Goal: Task Accomplishment & Management: Manage account settings

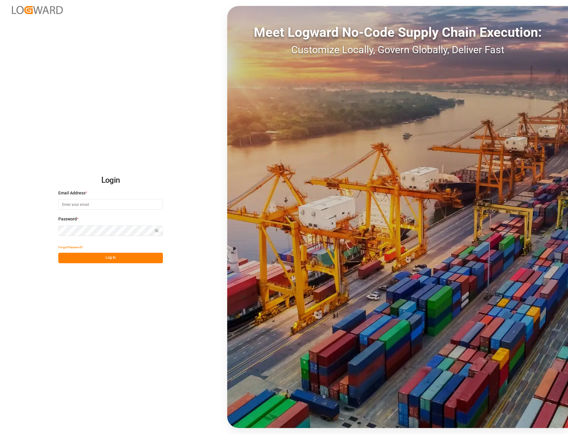
type input "[PERSON_NAME][EMAIL_ADDRESS][PERSON_NAME][DOMAIN_NAME]"
click at [115, 261] on button "Log In" at bounding box center [110, 258] width 105 height 10
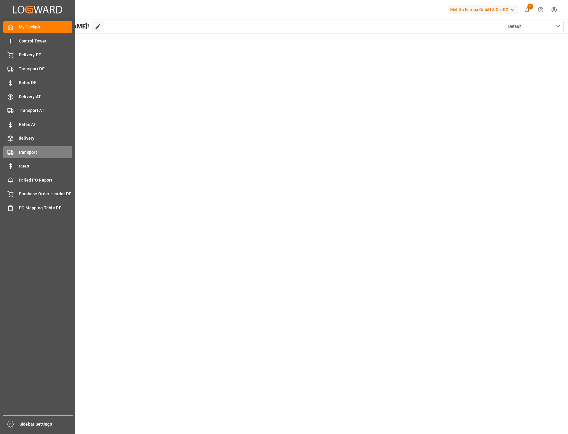
click at [26, 151] on span "transport" at bounding box center [46, 152] width 54 height 6
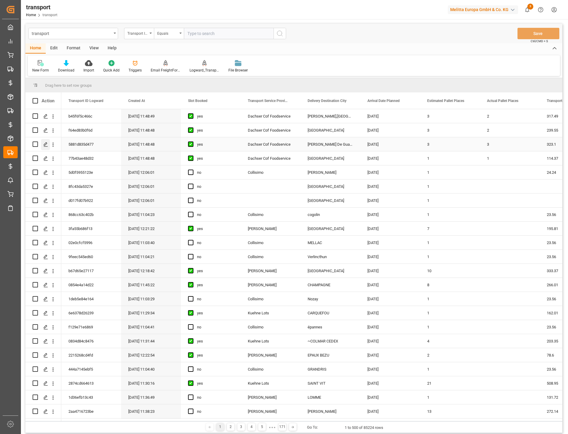
click at [43, 142] on icon "Press SPACE to select this row." at bounding box center [45, 144] width 5 height 5
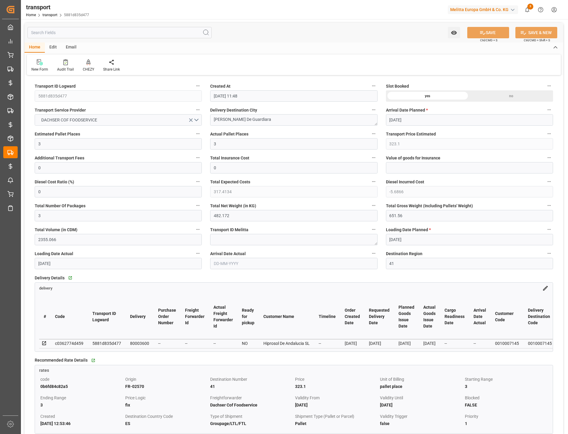
type input "30-09-2025 11:48"
type input "08-10-2025"
type input "29-09-2025"
type input "25-09-2025"
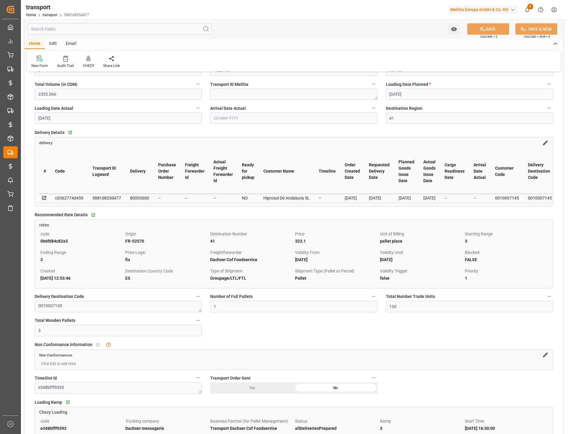
scroll to position [107, 0]
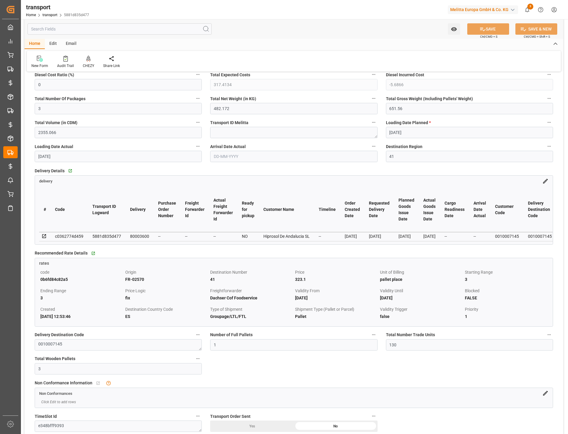
drag, startPoint x: 88, startPoint y: 175, endPoint x: 83, endPoint y: 174, distance: 5.2
click at [88, 175] on div "Go to delivery Grid" at bounding box center [132, 170] width 130 height 9
click at [547, 180] on icon at bounding box center [546, 181] width 5 height 5
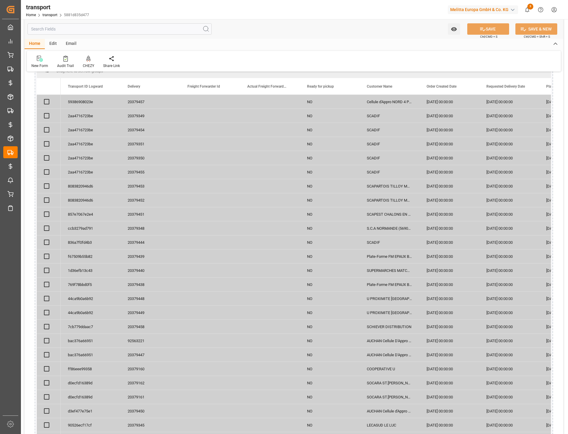
scroll to position [273, 0]
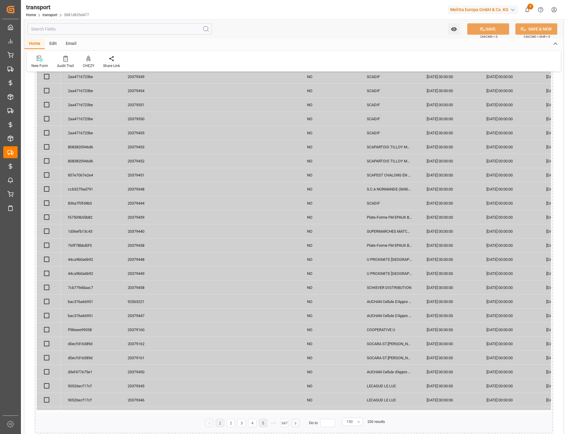
click at [266, 423] on li "5" at bounding box center [263, 423] width 8 height 8
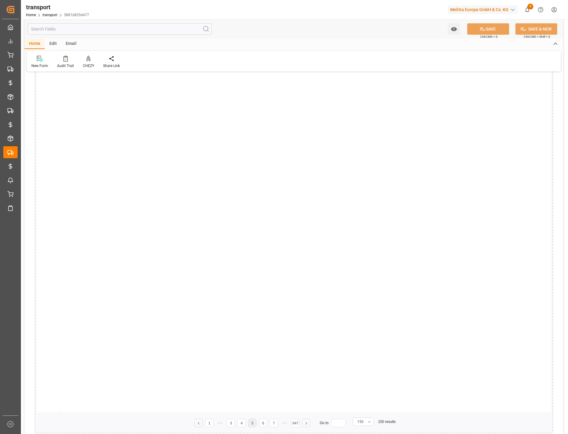
scroll to position [0, 0]
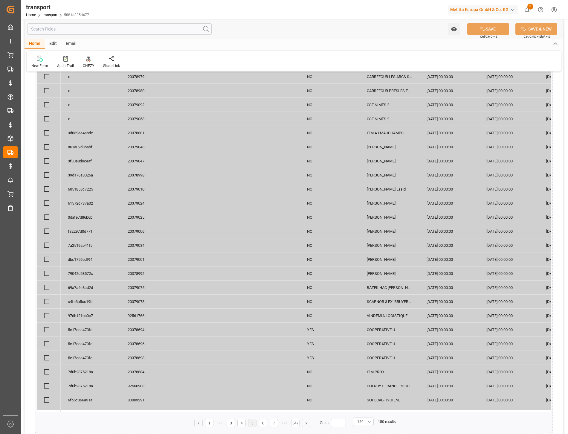
click at [136, 268] on div "20378992" at bounding box center [151, 274] width 60 height 14
click at [212, 421] on li "1" at bounding box center [209, 423] width 8 height 8
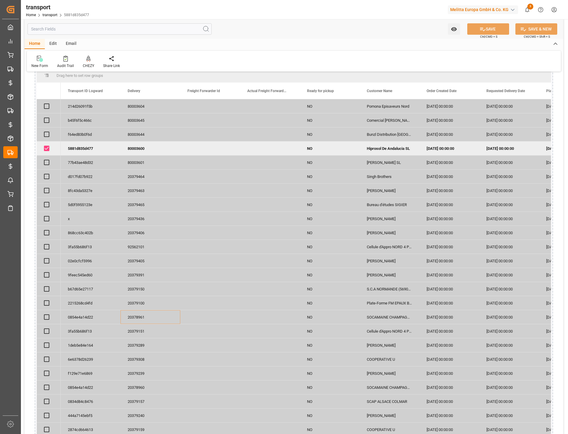
scroll to position [107, 0]
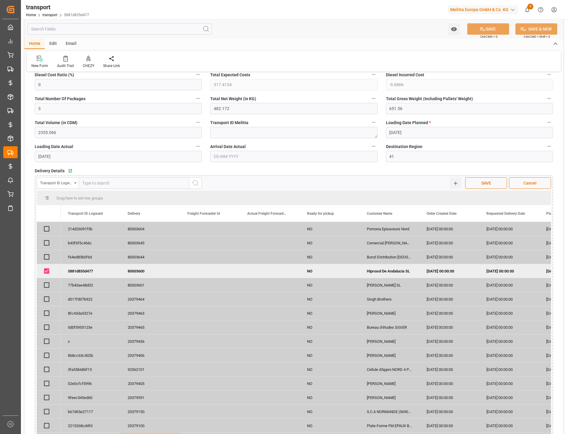
click at [94, 181] on input "text" at bounding box center [134, 182] width 111 height 11
click at [74, 183] on icon "menu-button" at bounding box center [75, 183] width 2 height 1
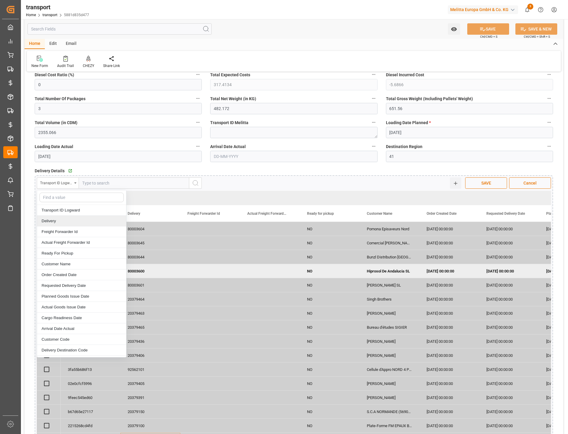
click at [66, 219] on div "Delivery" at bounding box center [81, 221] width 89 height 11
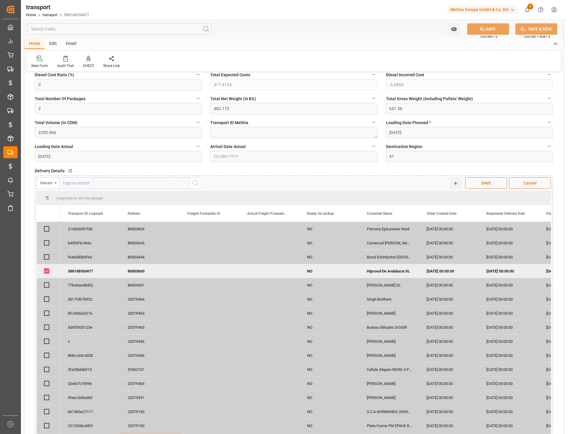
click at [93, 180] on input "text" at bounding box center [124, 182] width 130 height 11
paste input "20378992"
type input "20378992"
click at [198, 183] on icon "search button" at bounding box center [195, 183] width 7 height 7
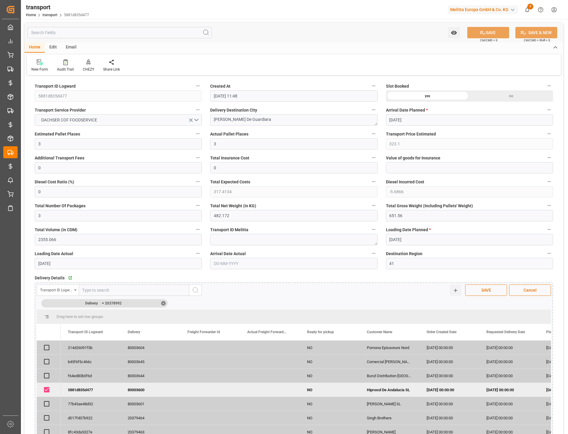
scroll to position [33, 0]
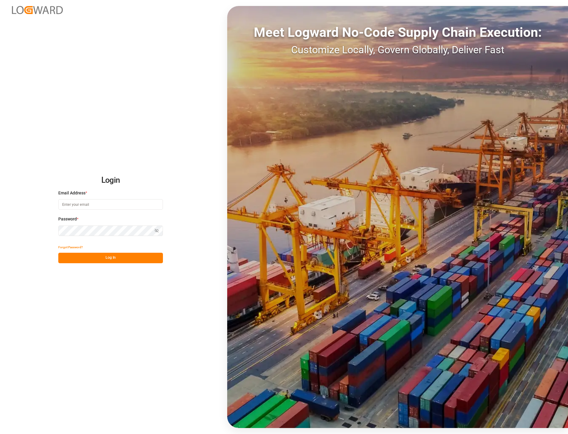
type input "ida.timmen@melitta.de"
click at [130, 262] on button "Log In" at bounding box center [110, 258] width 105 height 10
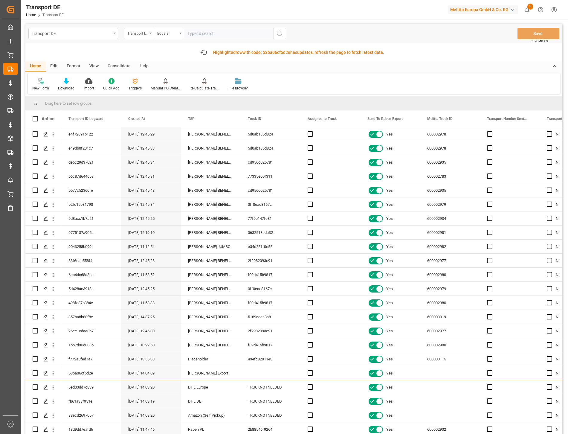
click at [137, 82] on icon at bounding box center [135, 81] width 6 height 6
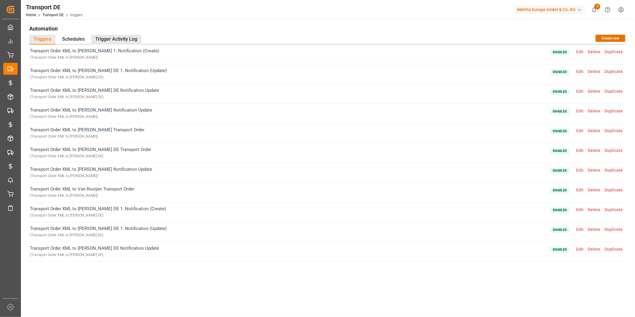
click at [114, 39] on div "Trigger Activity Log" at bounding box center [116, 40] width 50 height 10
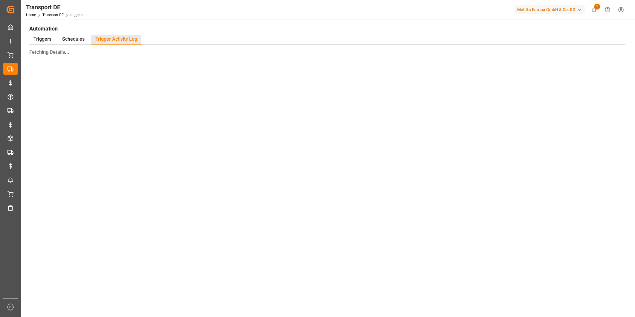
click at [191, 21] on div "Automation Triggers Schedules Trigger Activity Log Fetching Details... © 2025 L…" at bounding box center [327, 202] width 613 height 367
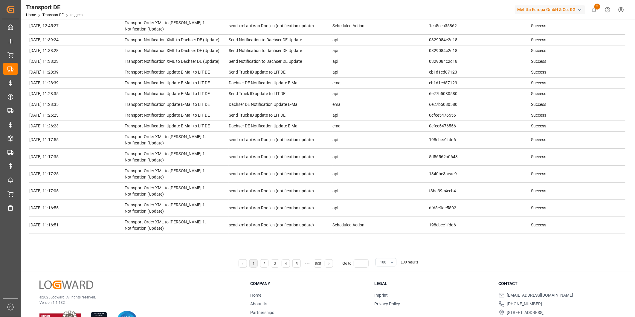
scroll to position [79, 0]
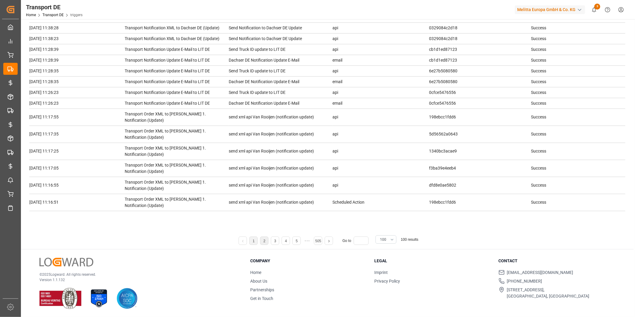
click at [267, 239] on li "2" at bounding box center [264, 241] width 8 height 8
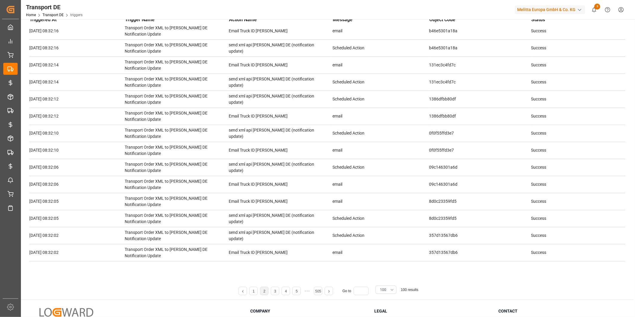
scroll to position [1426, 0]
click at [277, 291] on li "3" at bounding box center [275, 291] width 8 height 8
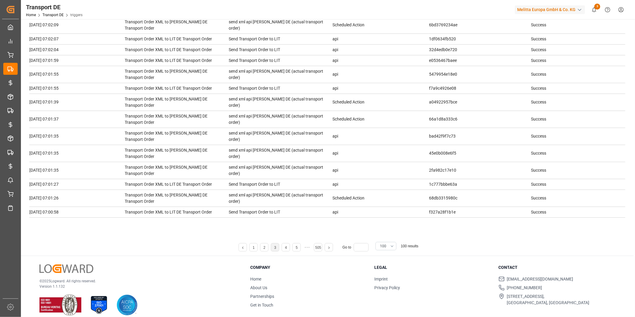
scroll to position [188, 0]
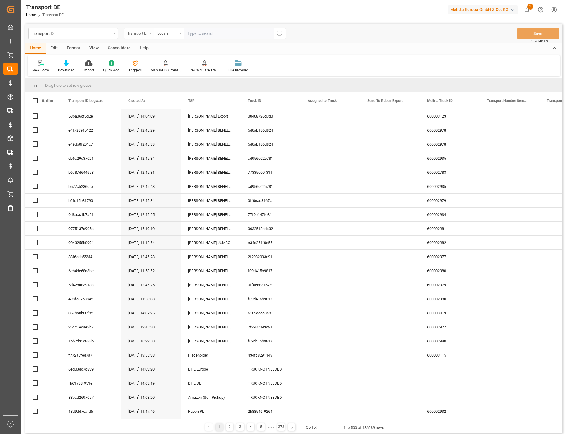
click at [147, 34] on div "Transport ID Logward" at bounding box center [137, 32] width 20 height 7
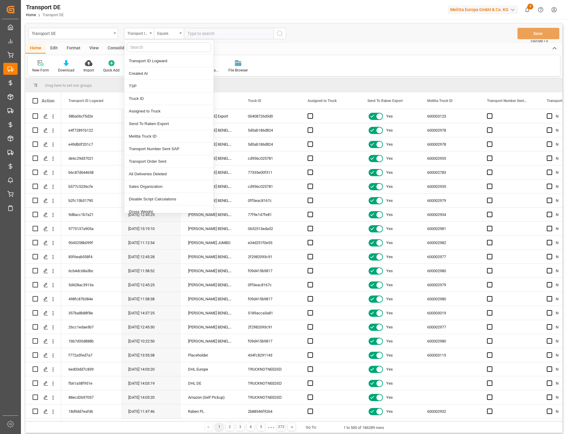
click at [144, 46] on input "text" at bounding box center [169, 47] width 84 height 10
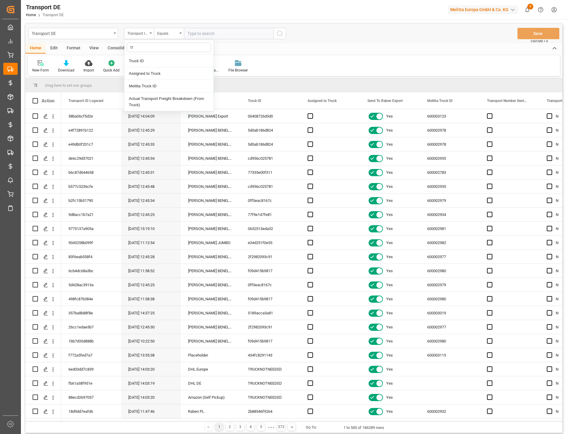
type input "tru"
click at [145, 84] on div "Melitta Truck ID" at bounding box center [168, 86] width 89 height 13
click at [199, 35] on input "text" at bounding box center [229, 33] width 90 height 11
type input "600003026"
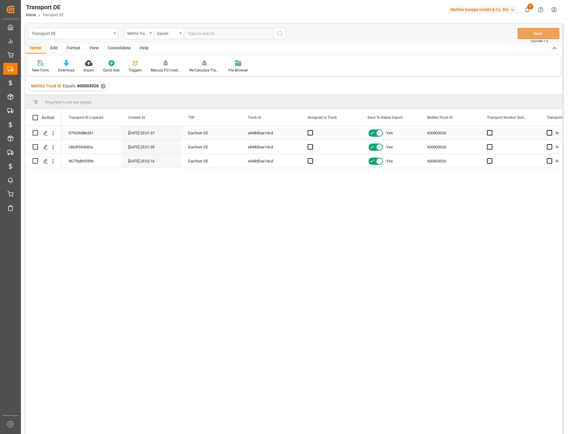
click at [73, 135] on div "979235d8e561" at bounding box center [91, 133] width 60 height 14
click at [53, 131] on icon "open menu" at bounding box center [53, 133] width 1 height 4
click at [68, 144] on span "Open in new tab" at bounding box center [92, 146] width 54 height 6
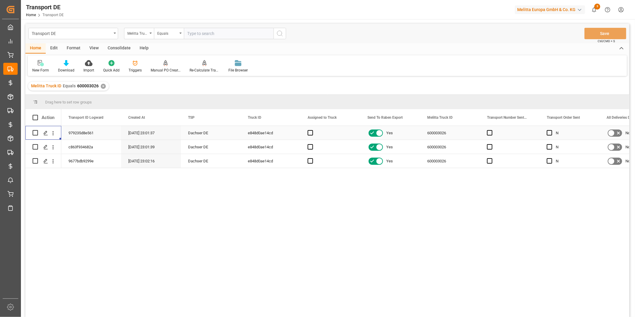
click at [94, 130] on div "979235d8e561" at bounding box center [91, 133] width 60 height 14
click at [86, 151] on div "c863f934682a" at bounding box center [91, 147] width 60 height 14
click at [93, 162] on div "9677bdb9299e" at bounding box center [91, 161] width 60 height 14
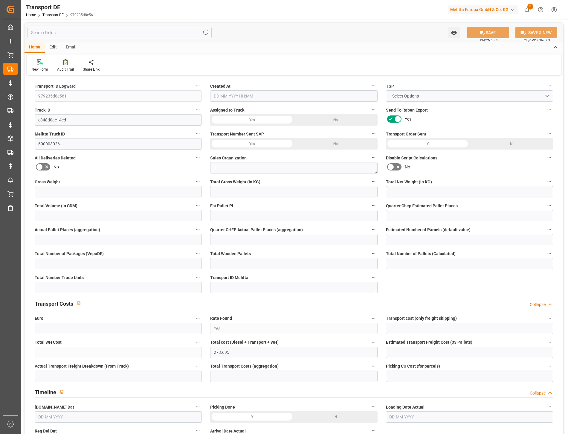
type input "1265.68"
type input "996.186"
type input "732.408"
type input "7942.2"
type input "6"
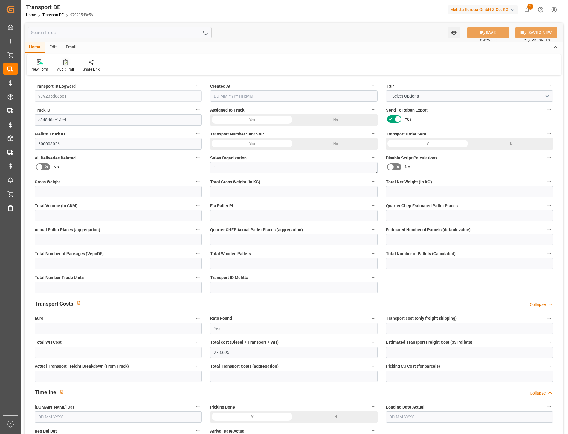
type input "0"
type input "6"
type input "0"
type input "1"
type input "11"
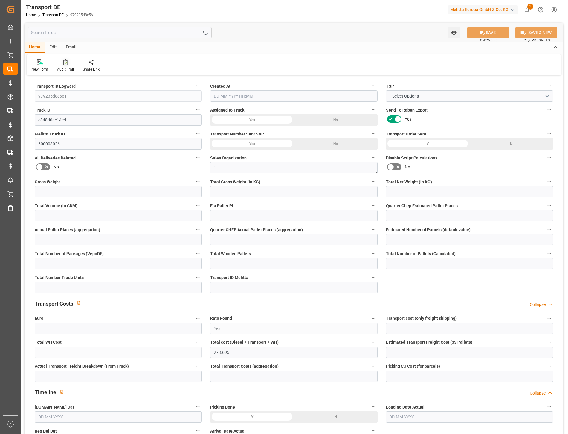
type input "11"
type input "6"
type input "165"
type input "0"
type input "208.31"
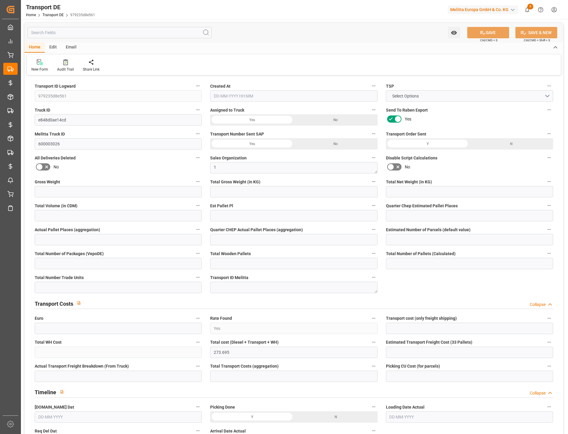
type input "65.385"
type input "208.31"
type input "56"
type input "11"
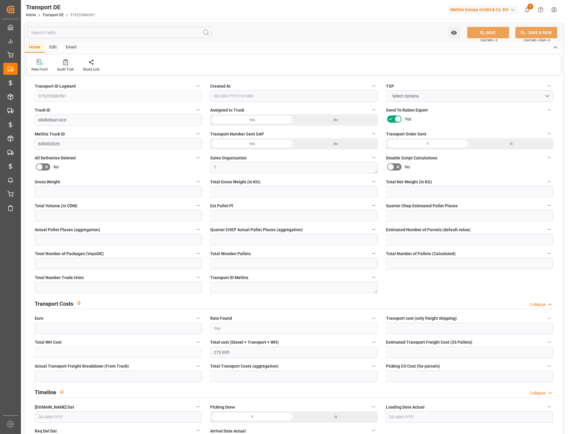
type input "0"
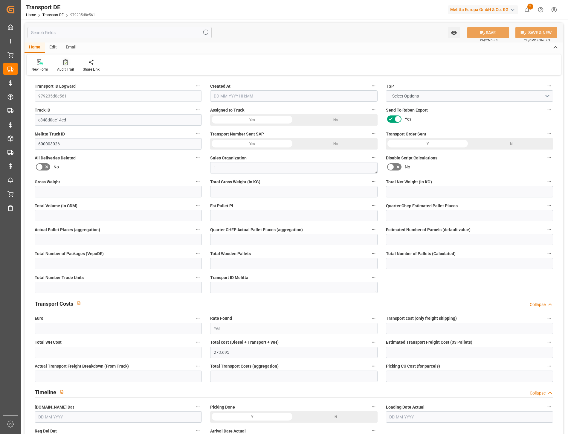
type input "0"
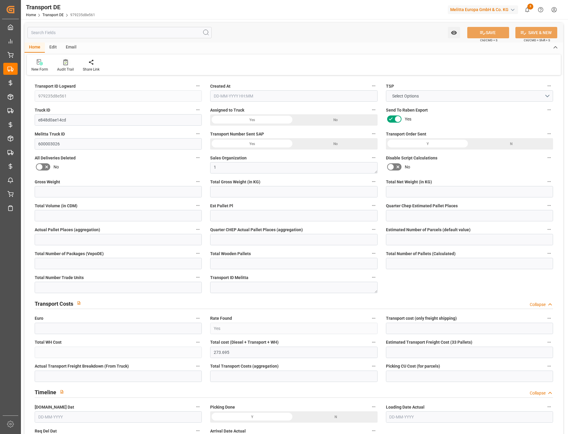
type input "0"
type input "996.186"
type input "4710.8598"
type input "21"
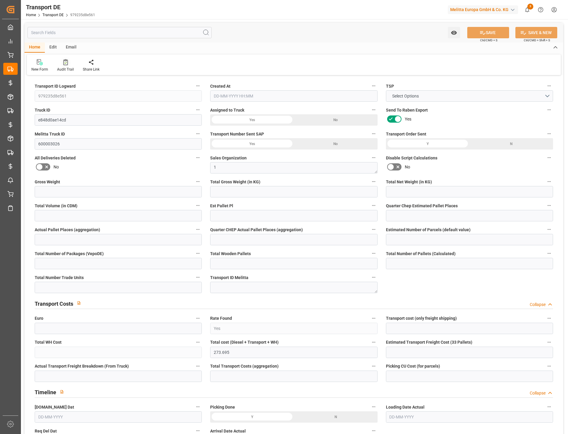
type input "35"
type input "0"
type input "8"
type input "0"
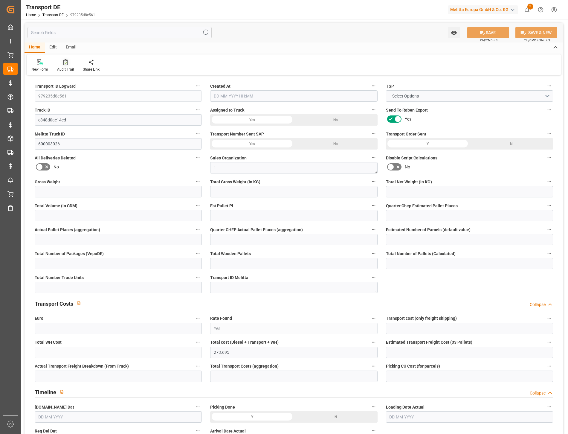
type input "0"
type input "2"
type input "1"
type input "2"
type input "0"
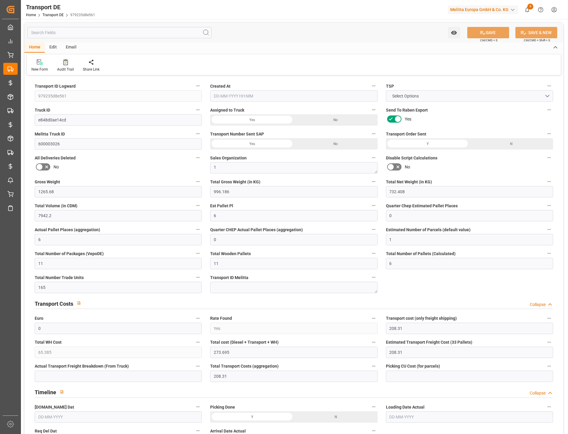
type input "483"
type input "273.695"
type input "208.31"
type input "[DATE] 23:01"
type input "[DATE]"
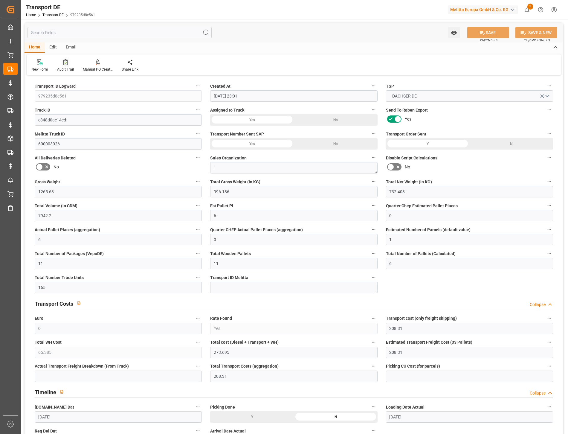
type input "[DATE]"
click at [64, 61] on icon at bounding box center [65, 62] width 4 height 6
